Goal: Task Accomplishment & Management: Use online tool/utility

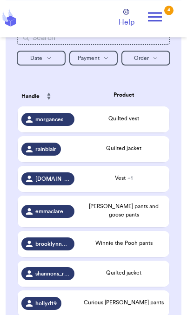
scroll to position [162, 0]
click at [124, 123] on div "Quilted vest" at bounding box center [124, 118] width 84 height 8
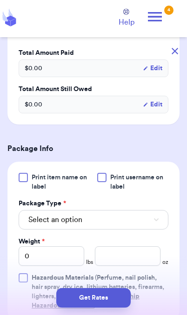
scroll to position [290, 0]
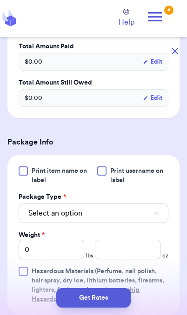
click at [147, 208] on button "Select an option" at bounding box center [94, 214] width 150 height 20
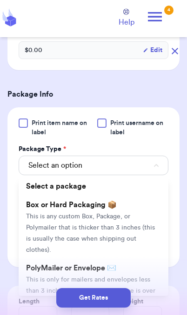
scroll to position [339, 0]
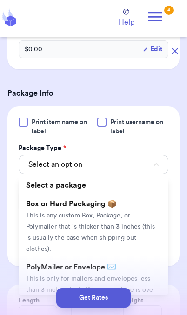
click at [141, 276] on span "This is only for mailers and envelopes less than 3 inches thick. If your envelo…" at bounding box center [90, 296] width 129 height 40
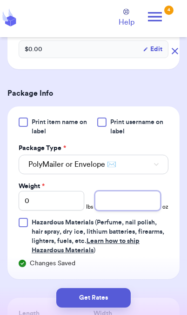
click at [142, 198] on input "number" at bounding box center [128, 201] width 66 height 20
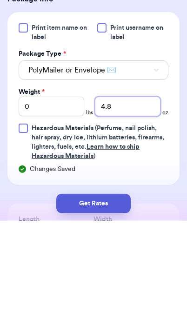
type input "4.8"
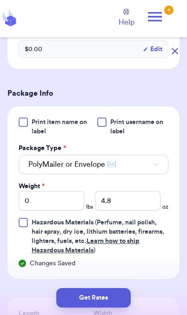
click at [118, 301] on button "Get Rates" at bounding box center [93, 298] width 74 height 20
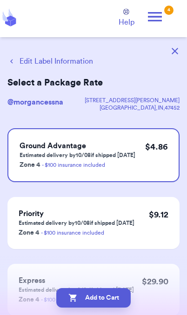
click at [115, 302] on button "Add to Cart" at bounding box center [93, 298] width 74 height 20
checkbox input "true"
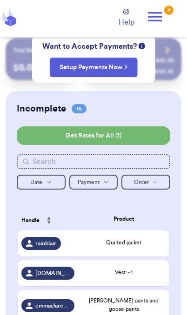
click at [133, 246] on span "Quilted jacket" at bounding box center [123, 243] width 35 height 6
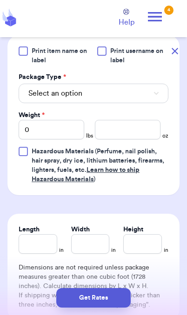
scroll to position [400, 0]
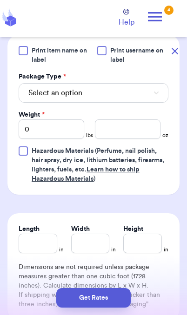
click at [138, 96] on button "Select an option" at bounding box center [94, 93] width 150 height 20
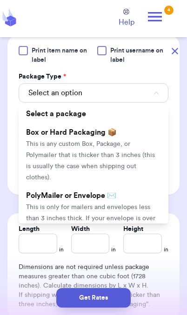
click at [117, 208] on span "This is only for mailers and envelopes less than 3 inches thick. If your envelo…" at bounding box center [90, 224] width 129 height 40
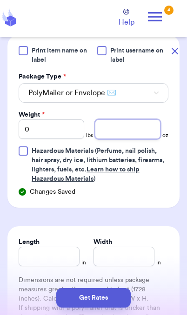
click at [138, 132] on input "number" at bounding box center [128, 130] width 66 height 20
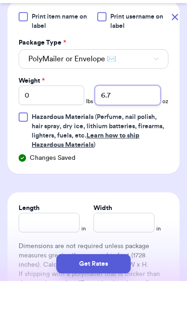
type input "6.7"
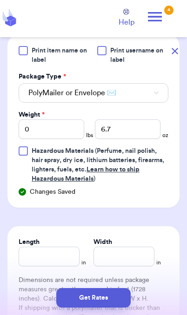
click at [112, 303] on button "Get Rates" at bounding box center [93, 298] width 74 height 20
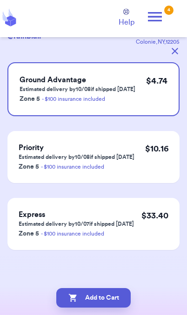
scroll to position [0, 0]
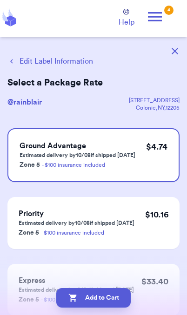
click at [121, 305] on button "Add to Cart" at bounding box center [93, 298] width 74 height 20
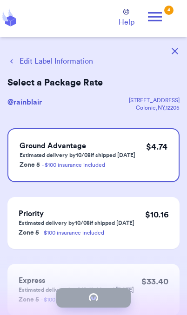
checkbox input "true"
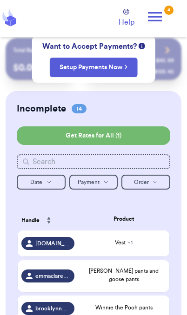
click at [133, 249] on div "Vest + 1" at bounding box center [124, 244] width 84 height 10
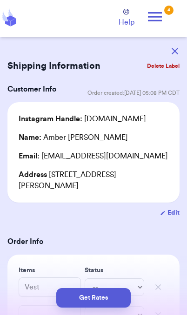
click at [174, 45] on button "button" at bounding box center [175, 51] width 20 height 20
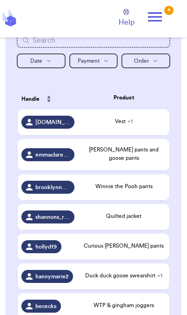
scroll to position [166, 0]
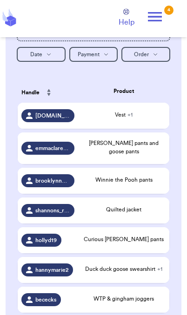
click at [149, 149] on span "[PERSON_NAME] pants and goose pants" at bounding box center [124, 147] width 70 height 14
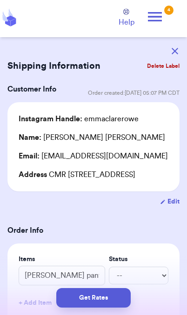
scroll to position [0, 0]
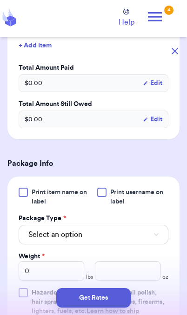
click at [138, 245] on button "Select an option" at bounding box center [94, 235] width 150 height 20
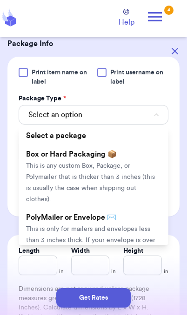
scroll to position [392, 0]
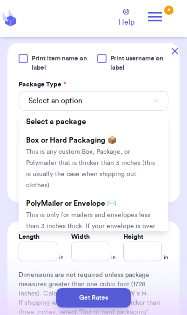
click at [136, 220] on li "PolyMailer or Envelope ✉️ This is only for mailers and envelopes less than 3 in…" at bounding box center [94, 225] width 150 height 63
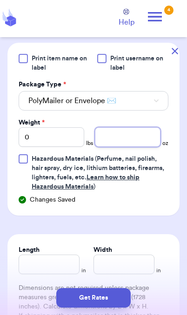
click at [141, 147] on input "number" at bounding box center [128, 137] width 66 height 20
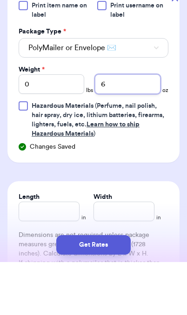
type input "6"
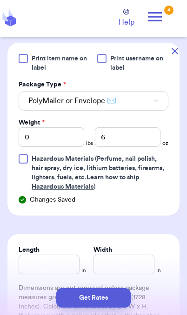
click at [113, 306] on button "Get Rates" at bounding box center [93, 298] width 74 height 20
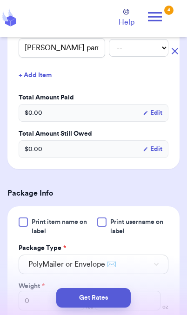
scroll to position [228, 0]
click at [181, 53] on button "button" at bounding box center [175, 51] width 20 height 20
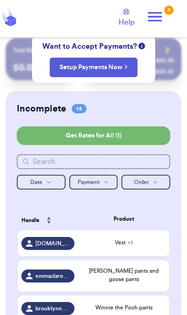
click at [147, 283] on div "[PERSON_NAME] pants and goose pants" at bounding box center [124, 276] width 84 height 19
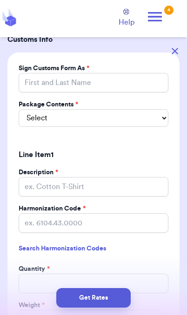
scroll to position [706, 0]
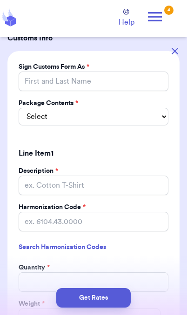
click at [178, 50] on button "button" at bounding box center [175, 51] width 20 height 20
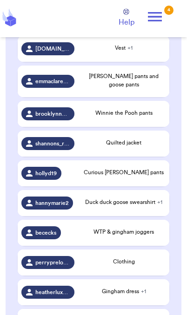
click at [141, 80] on span "[PERSON_NAME] pants and goose pants" at bounding box center [124, 80] width 70 height 14
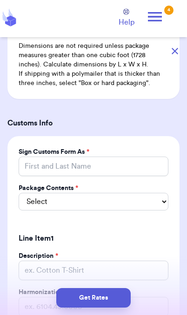
scroll to position [649, 0]
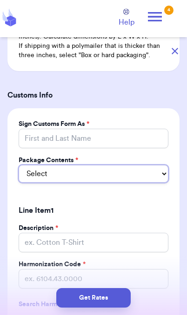
click at [158, 183] on select "Select Merchandise Gift Documents" at bounding box center [94, 174] width 150 height 18
select select "GIFT"
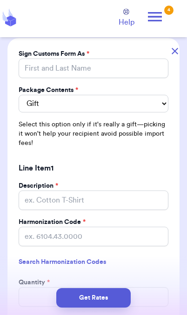
scroll to position [732, 0]
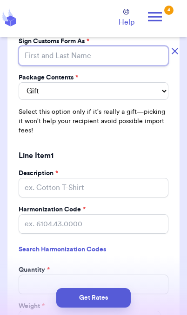
click at [132, 66] on input "Sign Customs Form As *" at bounding box center [94, 56] width 150 height 20
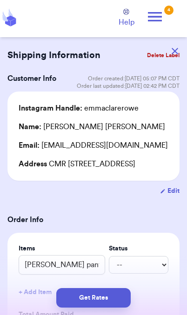
scroll to position [7, 0]
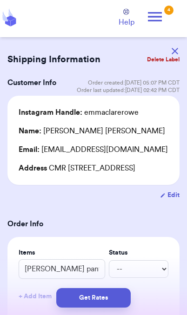
click at [112, 133] on div "Name: [PERSON_NAME]" at bounding box center [92, 131] width 147 height 11
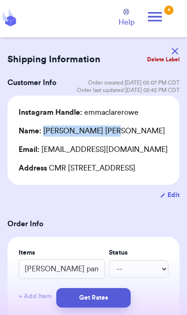
copy div "[PERSON_NAME]"
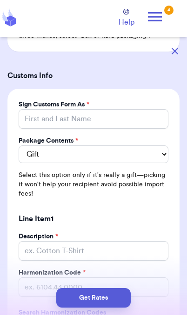
scroll to position [610, 0]
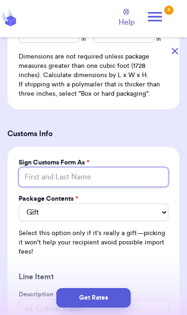
click at [118, 187] on input "Sign Customs Form As *" at bounding box center [94, 177] width 150 height 20
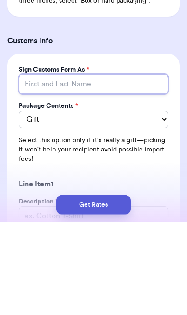
click at [99, 167] on input "Sign Customs Form As *" at bounding box center [94, 177] width 150 height 20
click at [86, 167] on input "Sign Customs Form As *" at bounding box center [94, 177] width 150 height 20
paste input "[PERSON_NAME]"
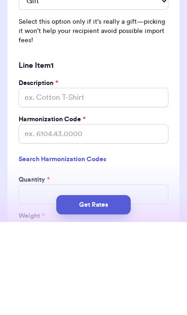
scroll to position [733, 0]
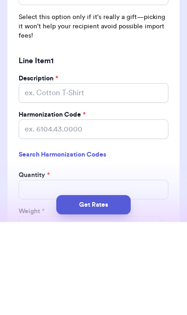
type input "[PERSON_NAME]"
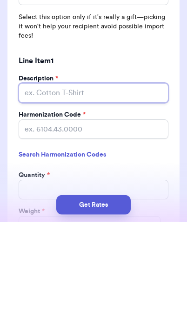
click at [119, 176] on input "Description *" at bounding box center [94, 186] width 150 height 20
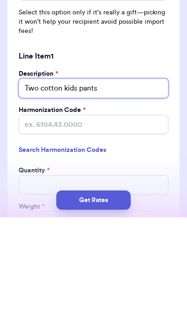
type input "Two cotton kids pants"
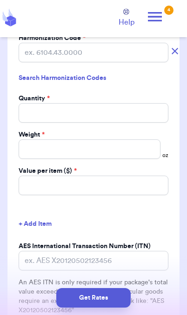
scroll to position [946, 0]
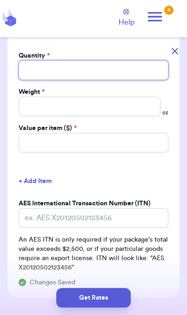
click at [135, 73] on input "Quantity *" at bounding box center [94, 70] width 150 height 20
type input "2"
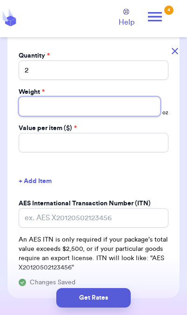
click at [75, 113] on input "Weight *" at bounding box center [90, 107] width 142 height 20
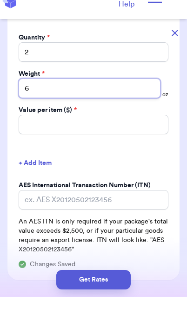
type input "6"
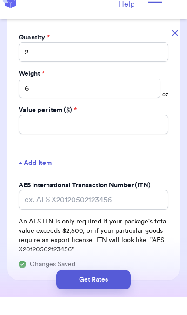
scroll to position [38, 0]
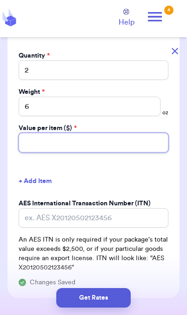
click at [116, 150] on input "Value per item ($) *" at bounding box center [94, 143] width 150 height 20
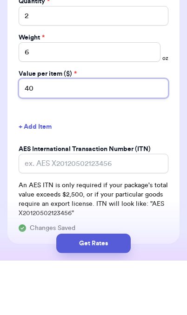
type input "40"
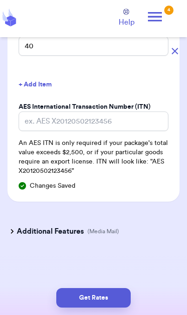
click at [116, 301] on button "Get Rates" at bounding box center [93, 298] width 74 height 20
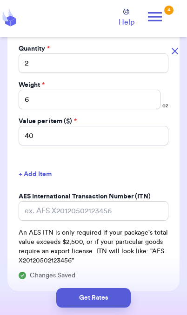
scroll to position [805, 0]
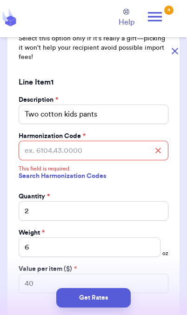
click at [160, 155] on icon at bounding box center [157, 150] width 9 height 9
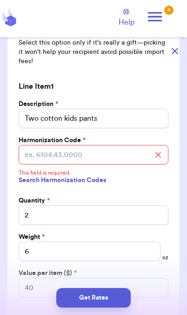
scroll to position [801, 0]
click at [89, 189] on link "Search Harmonization Codes" at bounding box center [94, 180] width 150 height 17
click at [135, 189] on link "Search Harmonization Codes" at bounding box center [94, 180] width 150 height 17
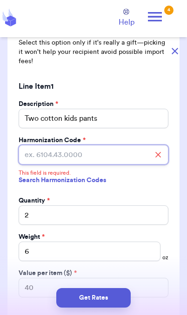
click at [153, 160] on input "Harmonization Code *" at bounding box center [94, 155] width 150 height 20
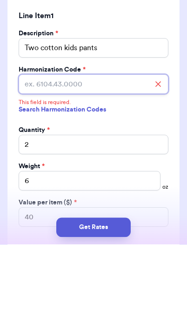
scroll to position [38, 0]
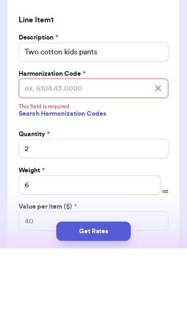
click at [166, 73] on div "Line Item 1" at bounding box center [94, 86] width 150 height 26
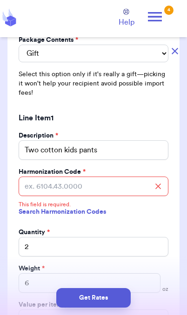
scroll to position [785, 0]
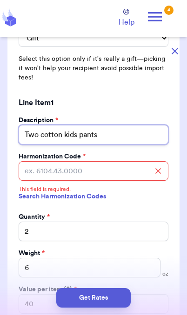
click at [57, 143] on input "Two cotton kids pants" at bounding box center [94, 135] width 150 height 20
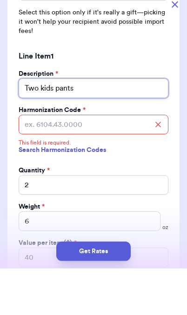
type input "Two kids pants"
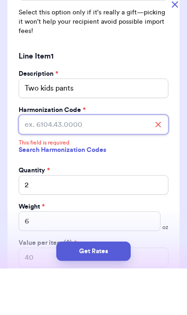
click at [81, 161] on input "Harmonization Code *" at bounding box center [94, 171] width 150 height 20
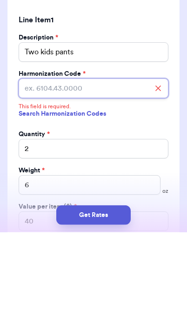
click at [71, 161] on input "Harmonization Code *" at bounding box center [94, 171] width 150 height 20
paste input "6209.30"
type input "6209.30"
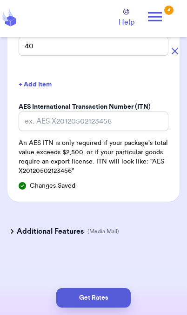
scroll to position [1050, 0]
click at [87, 296] on button "Get Rates" at bounding box center [93, 298] width 74 height 20
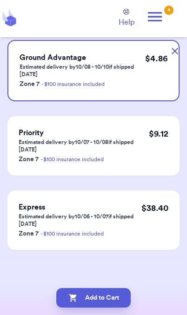
scroll to position [0, 0]
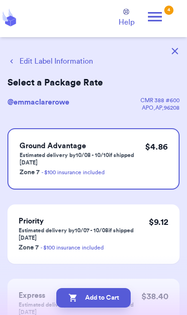
click at [112, 307] on button "Add to Cart" at bounding box center [93, 298] width 74 height 20
checkbox input "true"
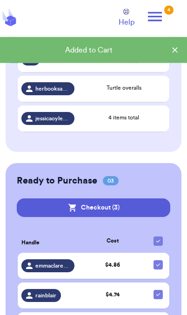
scroll to position [536, 0]
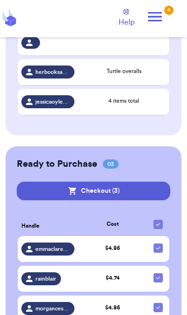
click at [62, 253] on span "emmaclarerowe" at bounding box center [52, 249] width 34 height 7
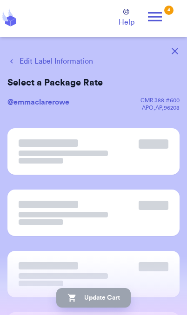
scroll to position [0, 0]
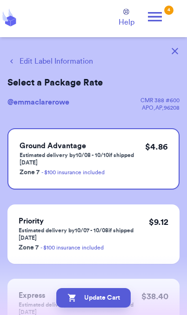
click at [59, 64] on button "Edit Label Information" at bounding box center [50, 61] width 86 height 11
select select "GIFT"
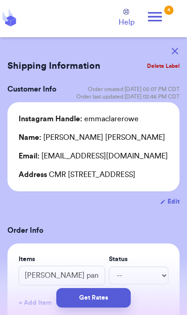
click at [105, 303] on button "Get Rates" at bounding box center [93, 298] width 74 height 20
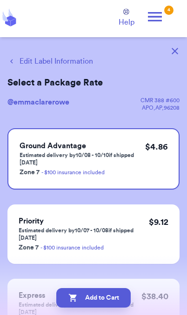
click at [113, 303] on button "Add to Cart" at bounding box center [93, 298] width 74 height 20
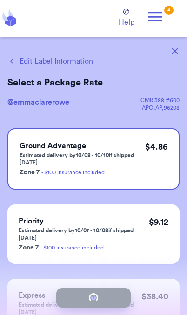
checkbox input "true"
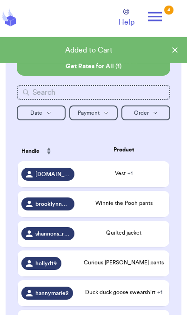
scroll to position [108, 0]
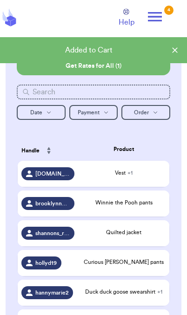
click at [135, 214] on td "Winnie the Pooh pants" at bounding box center [123, 204] width 91 height 26
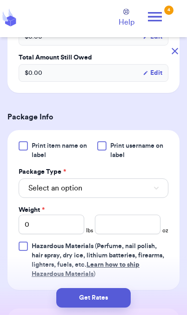
scroll to position [327, 0]
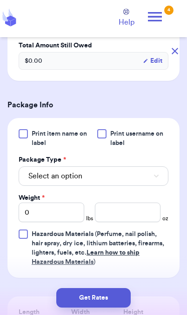
click at [139, 167] on button "Select an option" at bounding box center [94, 177] width 150 height 20
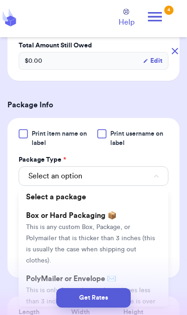
click at [113, 287] on span "This is only for mailers and envelopes less than 3 inches thick. If your envelo…" at bounding box center [90, 307] width 129 height 40
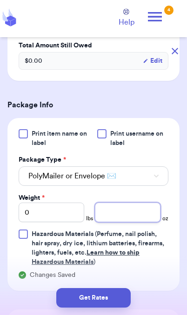
click at [130, 203] on input "number" at bounding box center [128, 213] width 66 height 20
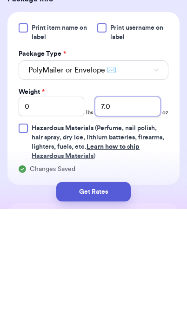
type input "7.0"
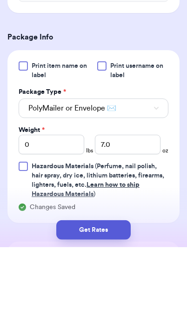
click at [111, 300] on button "Get Rates" at bounding box center [93, 298] width 74 height 20
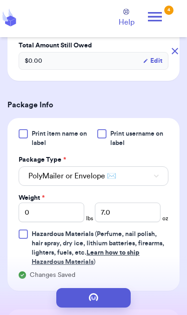
scroll to position [0, 0]
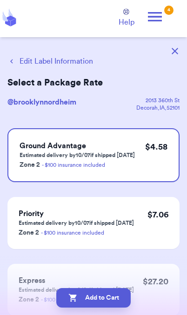
click at [68, 63] on button "Edit Label Information" at bounding box center [50, 61] width 86 height 11
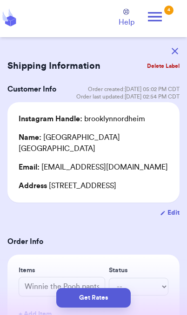
click at [112, 305] on button "Get Rates" at bounding box center [93, 298] width 74 height 20
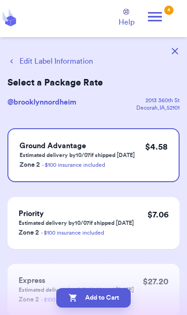
click at [121, 302] on button "Add to Cart" at bounding box center [93, 298] width 74 height 20
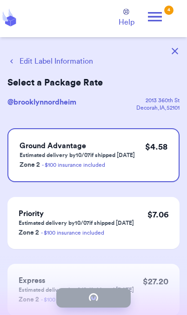
checkbox input "true"
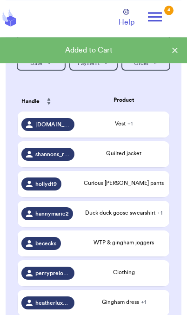
scroll to position [157, 0]
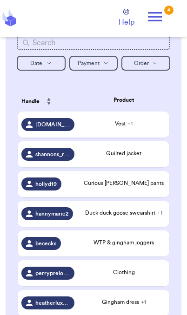
click at [135, 156] on span "Quilted jacket" at bounding box center [123, 154] width 35 height 6
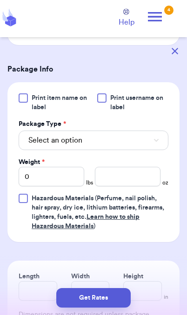
scroll to position [359, 0]
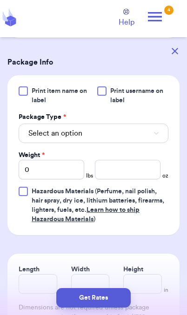
click at [141, 143] on button "Select an option" at bounding box center [94, 134] width 150 height 20
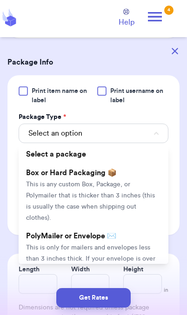
click at [113, 259] on span "This is only for mailers and envelopes less than 3 inches thick. If your envelo…" at bounding box center [90, 265] width 129 height 40
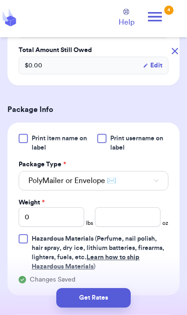
scroll to position [339, 0]
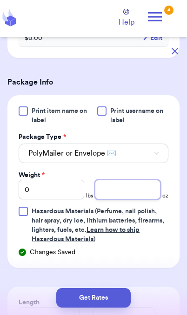
click at [134, 200] on input "number" at bounding box center [128, 190] width 66 height 20
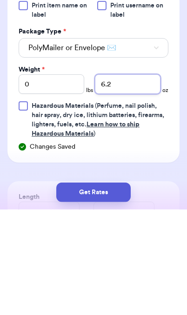
type input "6.2"
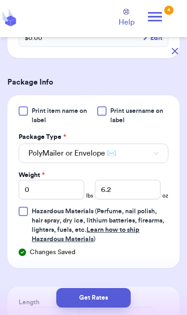
click at [126, 293] on button "Get Rates" at bounding box center [93, 298] width 74 height 20
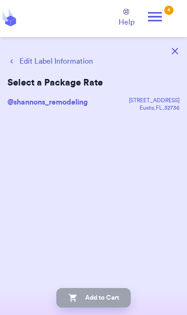
scroll to position [0, 0]
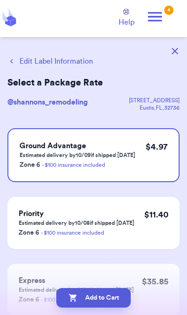
click at [123, 307] on button "Add to Cart" at bounding box center [93, 298] width 74 height 20
checkbox input "true"
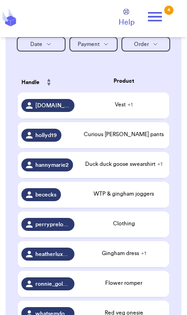
scroll to position [178, 0]
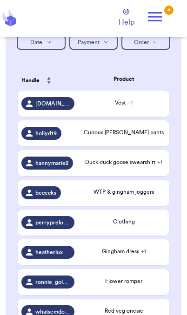
click at [151, 165] on span "Duck duck goose swearshirt + 1" at bounding box center [123, 163] width 77 height 6
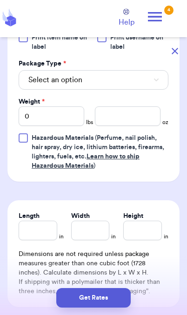
scroll to position [414, 0]
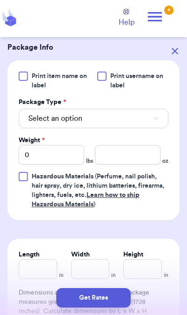
click at [127, 112] on button "Select an option" at bounding box center [94, 119] width 150 height 20
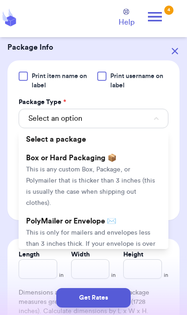
click at [117, 231] on span "This is only for mailers and envelopes less than 3 inches thick. If your envelo…" at bounding box center [90, 250] width 129 height 40
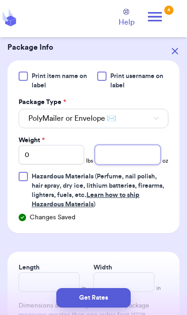
click at [127, 160] on input "number" at bounding box center [128, 155] width 66 height 20
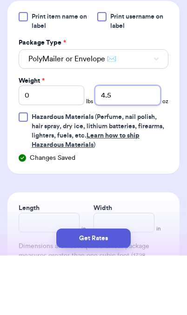
type input "4.5"
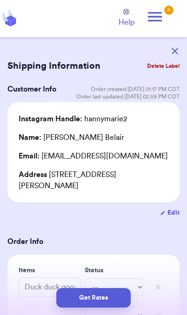
scroll to position [0, 0]
click at [113, 301] on button "Get Rates" at bounding box center [93, 298] width 74 height 20
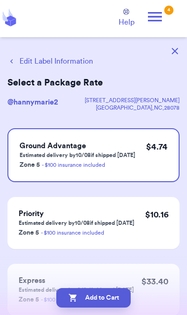
click at [115, 302] on button "Add to Cart" at bounding box center [93, 298] width 74 height 20
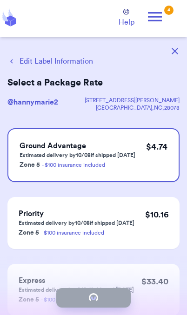
checkbox input "true"
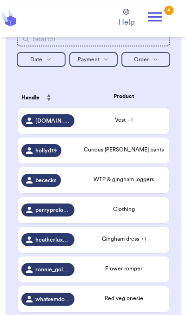
scroll to position [168, 0]
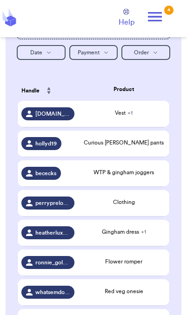
click at [142, 144] on div "Curious [PERSON_NAME] pants" at bounding box center [124, 143] width 84 height 8
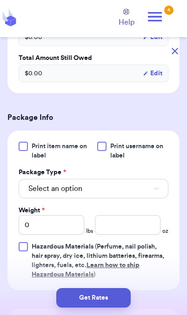
scroll to position [329, 0]
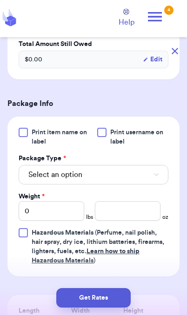
click at [144, 180] on button "Select an option" at bounding box center [94, 175] width 150 height 20
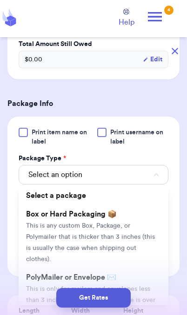
click at [135, 286] on span "This is only for mailers and envelopes less than 3 inches thick. If your envelo…" at bounding box center [90, 306] width 129 height 40
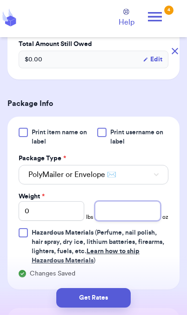
click at [137, 212] on input "number" at bounding box center [128, 211] width 66 height 20
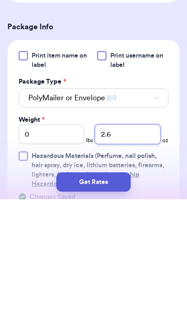
scroll to position [290, 0]
type input "2.6"
click at [123, 288] on button "Get Rates" at bounding box center [93, 298] width 74 height 20
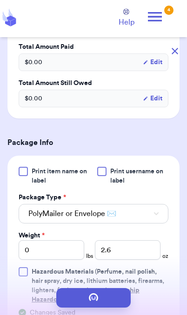
scroll to position [0, 0]
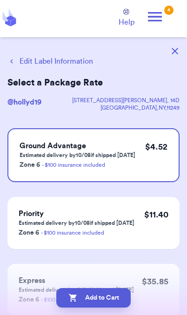
click at [116, 302] on button "Add to Cart" at bounding box center [93, 298] width 74 height 20
checkbox input "true"
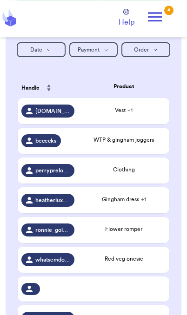
scroll to position [171, 0]
click at [125, 143] on span "WTP & gingham joggers" at bounding box center [123, 140] width 60 height 6
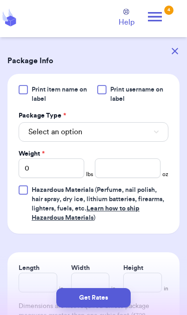
scroll to position [362, 0]
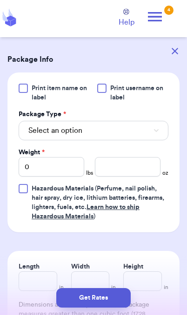
click at [129, 134] on button "Select an option" at bounding box center [94, 131] width 150 height 20
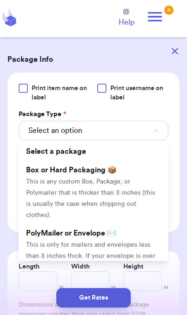
click at [141, 244] on span "This is only for mailers and envelopes less than 3 inches thick. If your envelo…" at bounding box center [90, 262] width 129 height 40
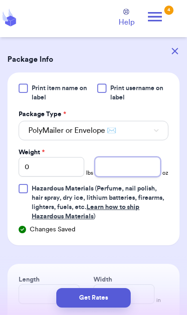
click at [129, 167] on input "number" at bounding box center [128, 167] width 66 height 20
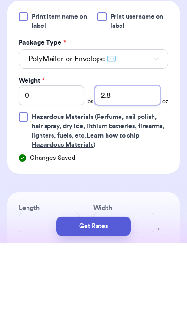
type input "2.8"
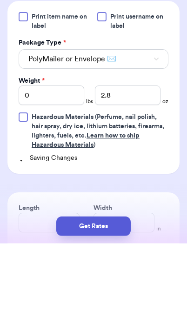
scroll to position [38, 0]
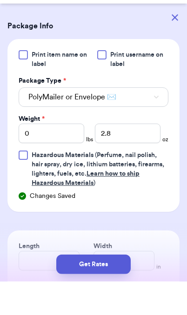
click at [118, 306] on button "Get Rates" at bounding box center [93, 298] width 74 height 20
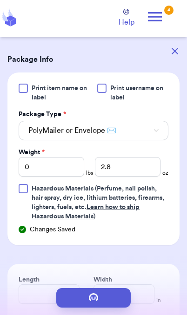
scroll to position [0, 0]
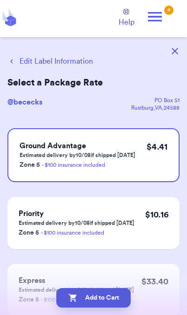
click at [83, 295] on button "Add to Cart" at bounding box center [93, 298] width 74 height 20
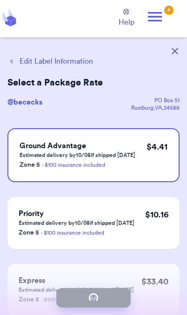
checkbox input "true"
